Goal: Transaction & Acquisition: Purchase product/service

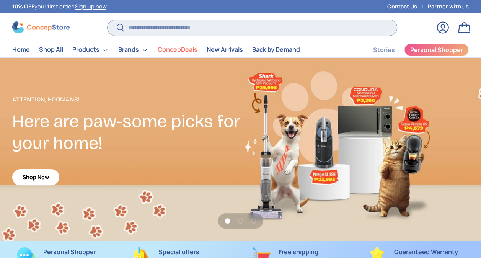
click at [161, 27] on input "Search" at bounding box center [251, 28] width 289 height 16
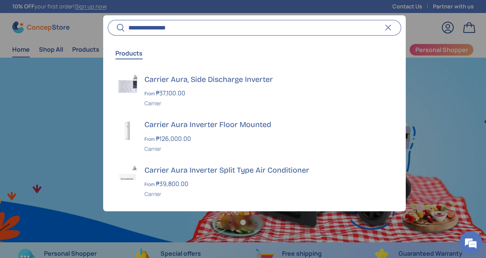
scroll to position [0, 486]
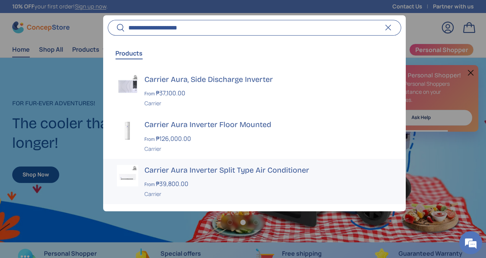
type input "**********"
click at [184, 175] on div "Carrier Aura Inverter Split Type Air Conditioner From ₱39,800.00 Unit price / U…" at bounding box center [268, 181] width 247 height 33
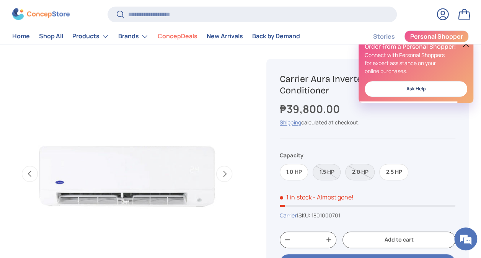
scroll to position [268, 0]
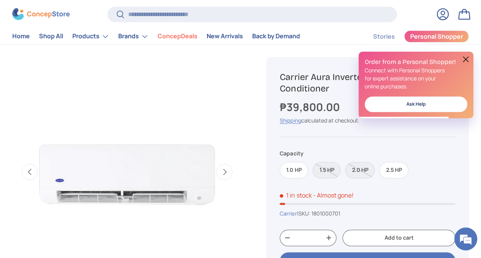
drag, startPoint x: 467, startPoint y: 59, endPoint x: 448, endPoint y: 65, distance: 19.5
click at [467, 59] on button at bounding box center [465, 59] width 9 height 9
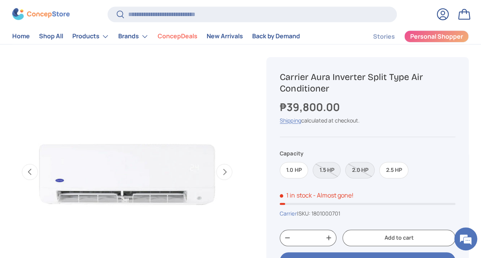
scroll to position [0, 0]
drag, startPoint x: 280, startPoint y: 76, endPoint x: 368, endPoint y: 79, distance: 88.0
click at [368, 79] on h1 "Carrier Aura Inverter Split Type Air Conditioner" at bounding box center [368, 82] width 176 height 23
copy h1 "Carrier Aura Inverter"
